Goal: Use online tool/utility: Utilize a website feature to perform a specific function

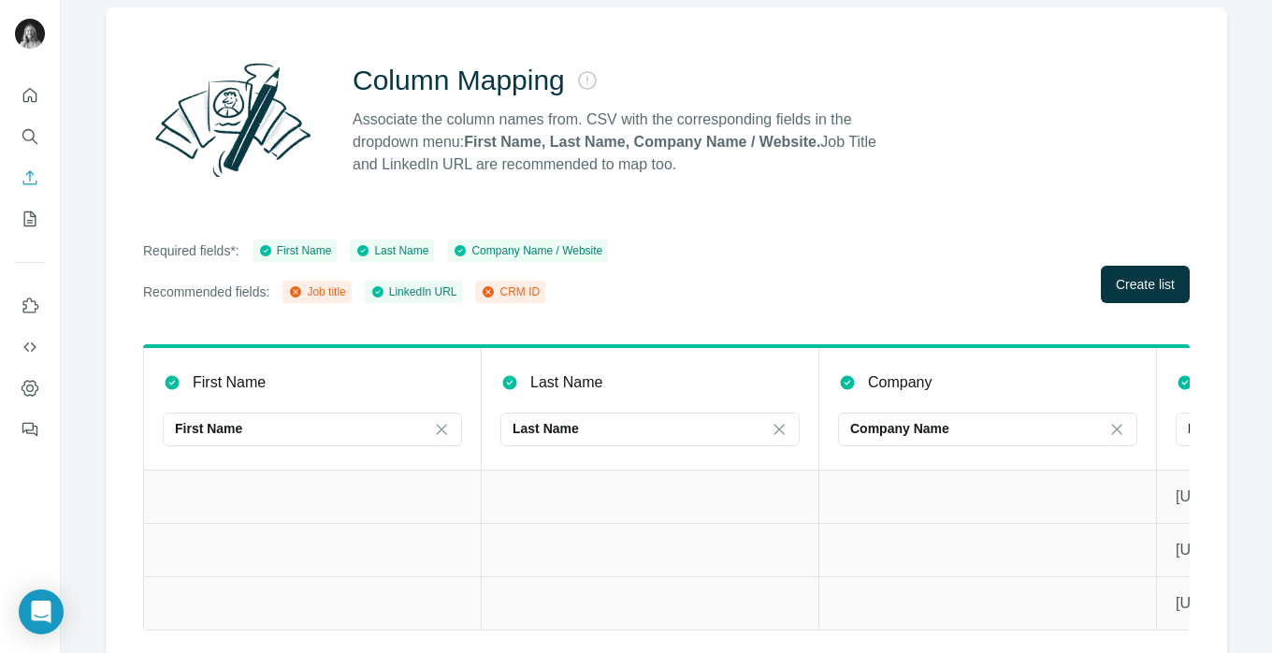
scroll to position [149, 0]
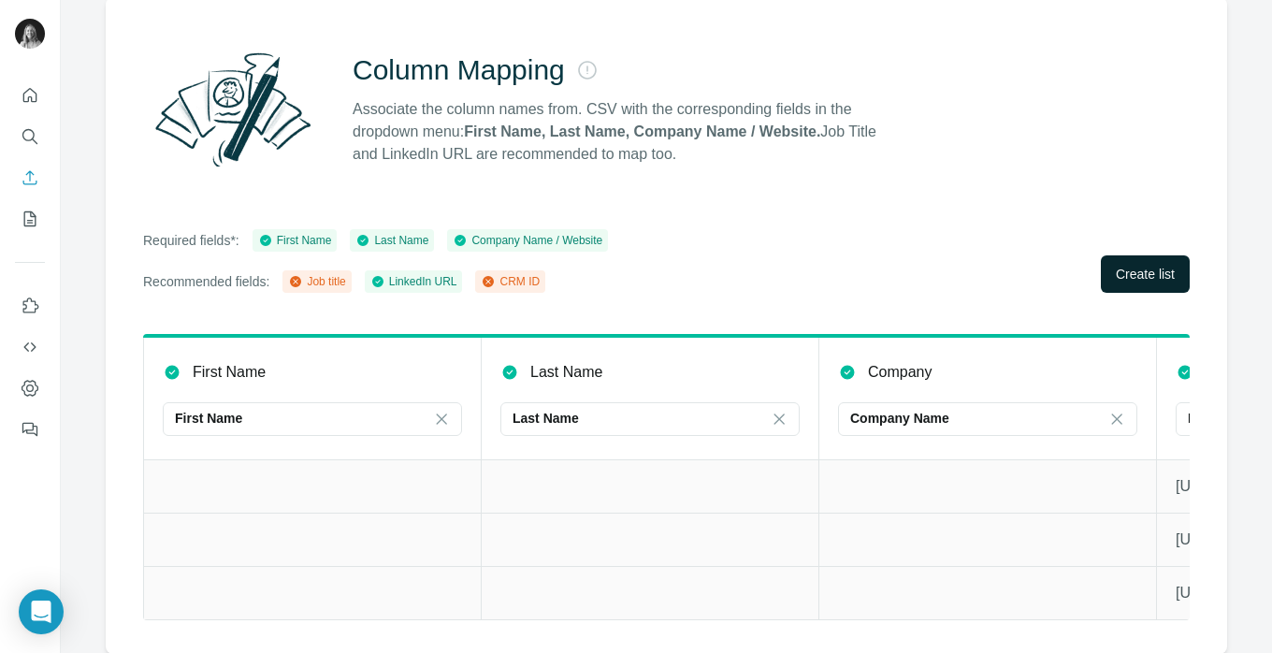
click at [1147, 270] on span "Create list" at bounding box center [1145, 274] width 59 height 19
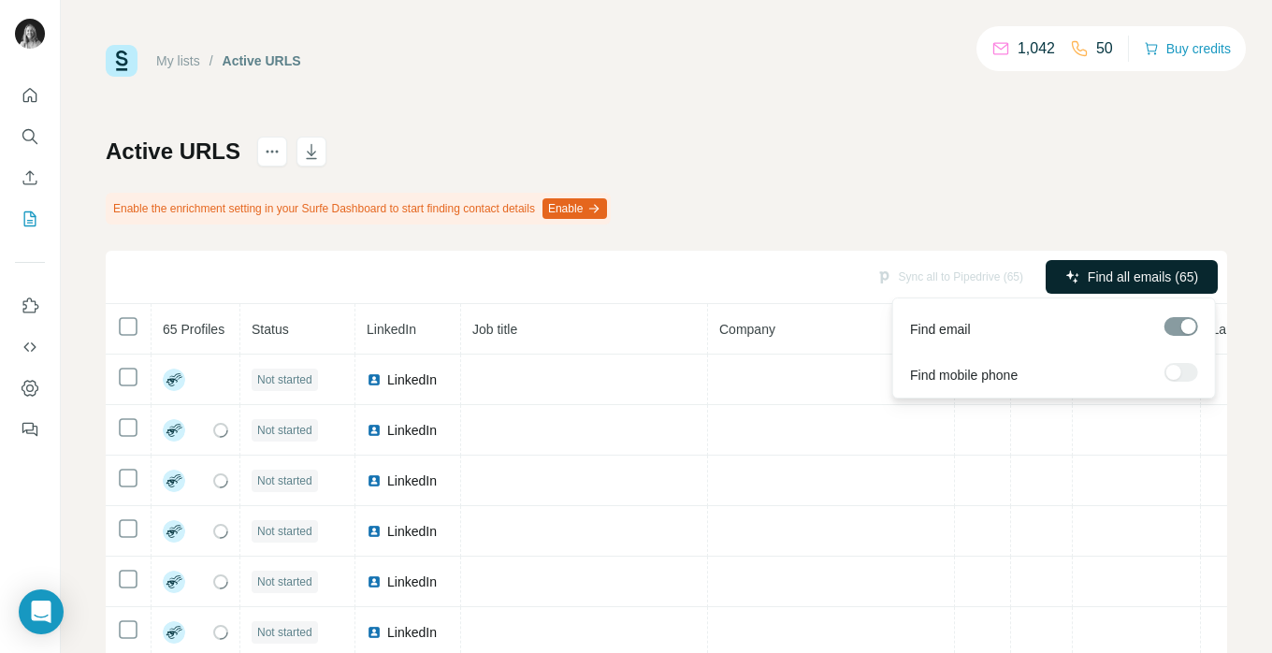
click at [1138, 279] on span "Find all emails (65)" at bounding box center [1143, 277] width 110 height 19
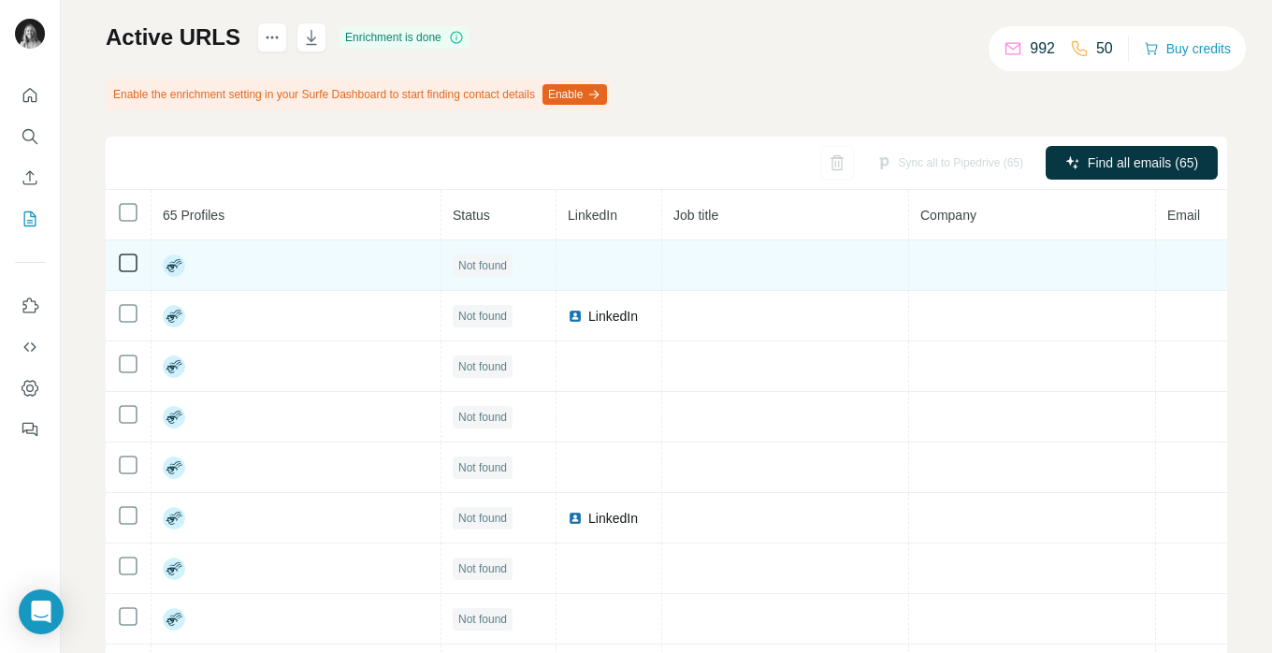
click at [172, 261] on rect at bounding box center [174, 265] width 22 height 22
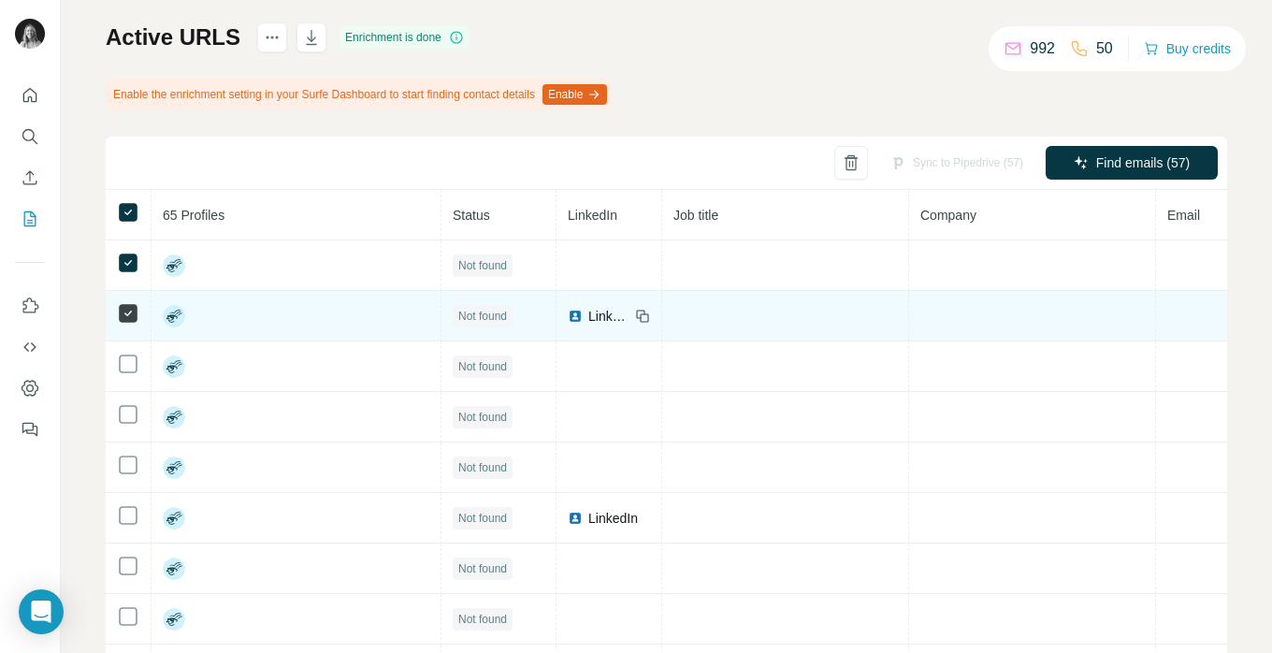
click at [129, 328] on td at bounding box center [129, 316] width 46 height 51
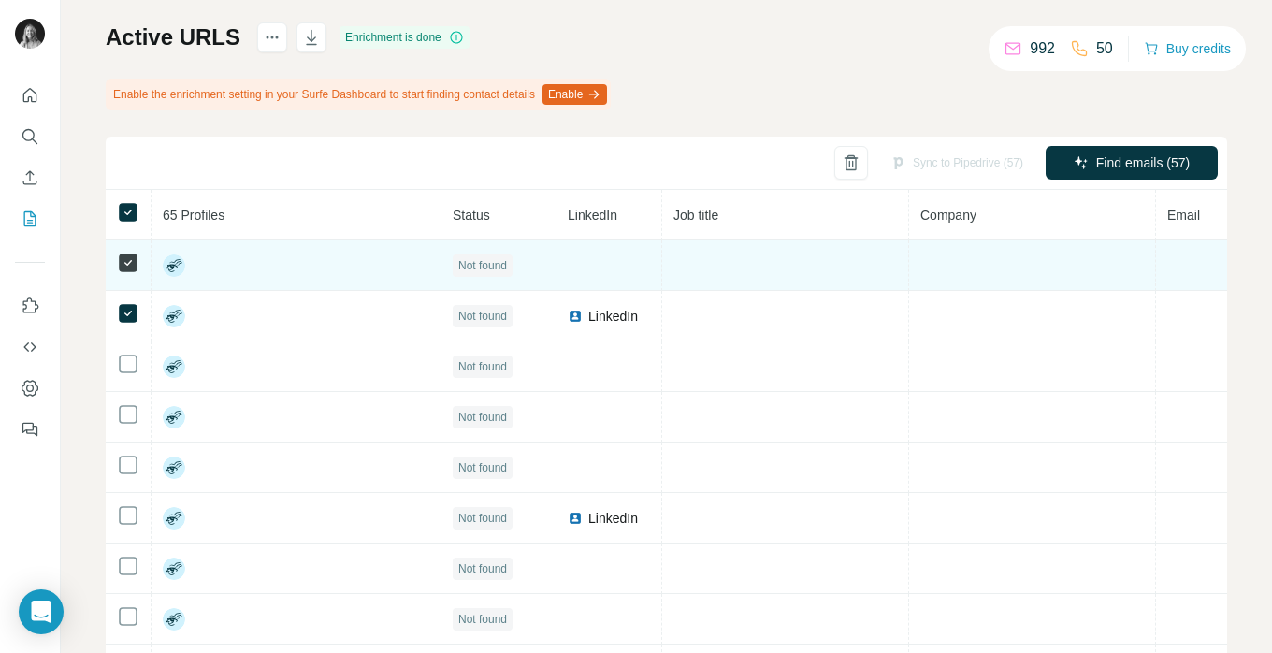
click at [128, 285] on td at bounding box center [129, 265] width 46 height 51
click at [128, 282] on td at bounding box center [129, 265] width 46 height 51
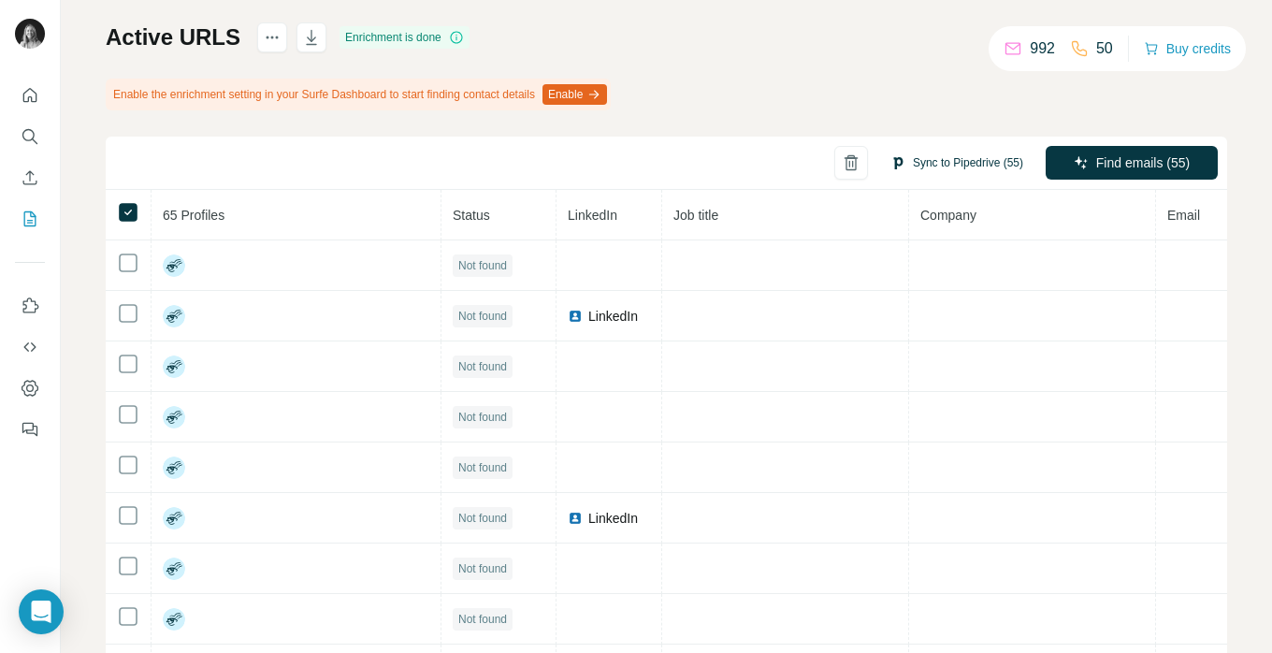
click at [978, 156] on button "Sync to Pipedrive (55)" at bounding box center [956, 163] width 159 height 28
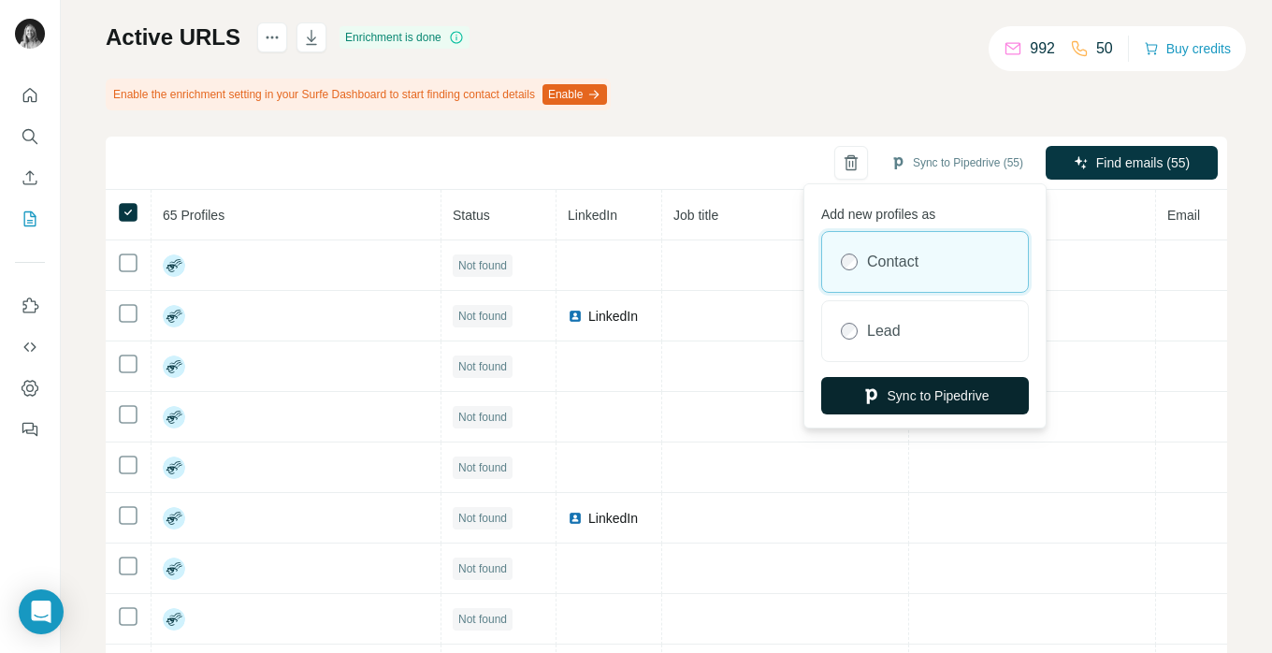
click at [900, 397] on button "Sync to Pipedrive" at bounding box center [925, 395] width 208 height 37
